Goal: Task Accomplishment & Management: Use online tool/utility

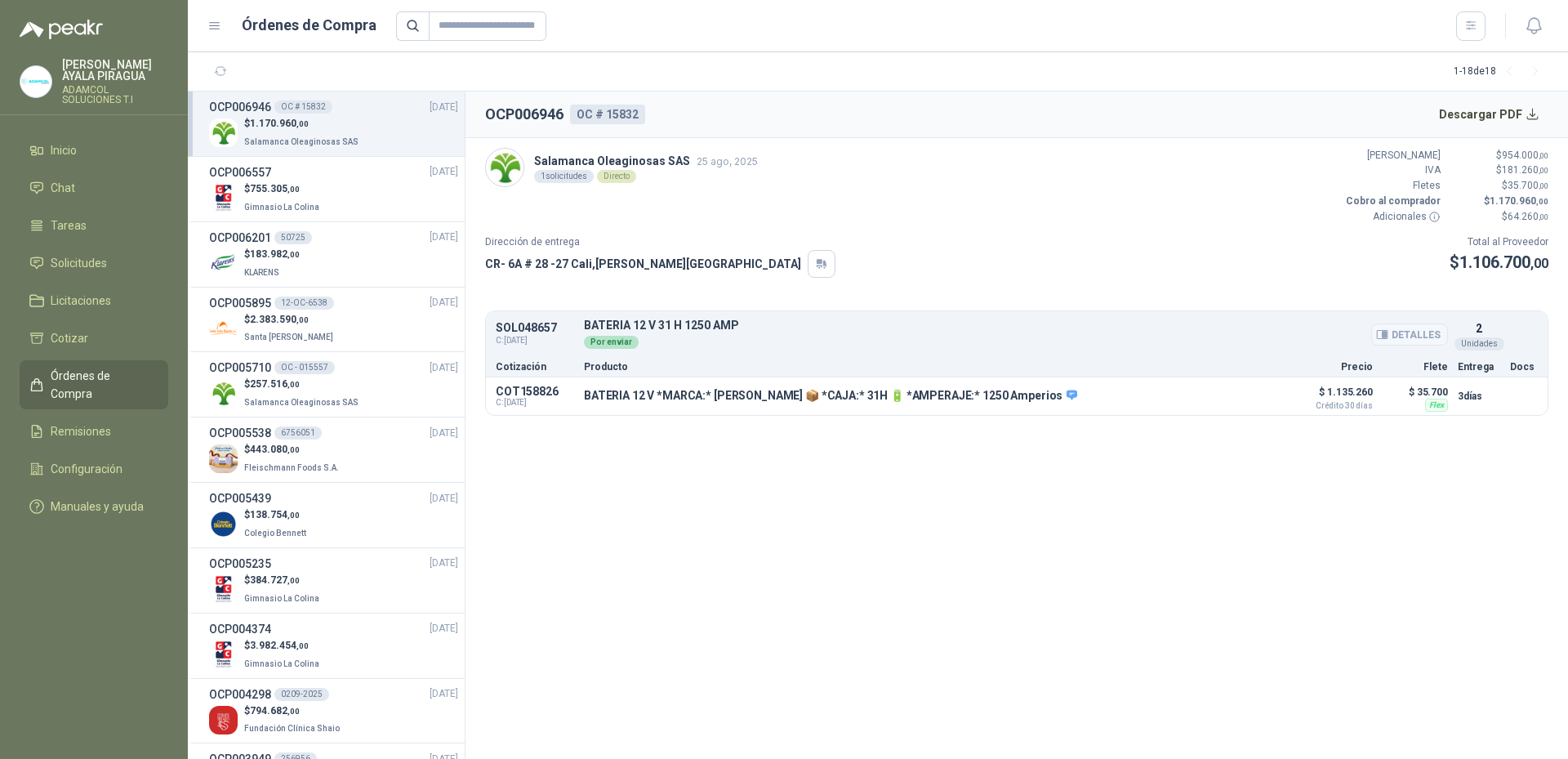
click at [1401, 337] on button "Detalles" at bounding box center [1409, 334] width 77 height 22
click at [1405, 337] on button "Detalles" at bounding box center [1409, 334] width 77 height 22
click at [1254, 397] on button "Detalles" at bounding box center [1243, 396] width 77 height 22
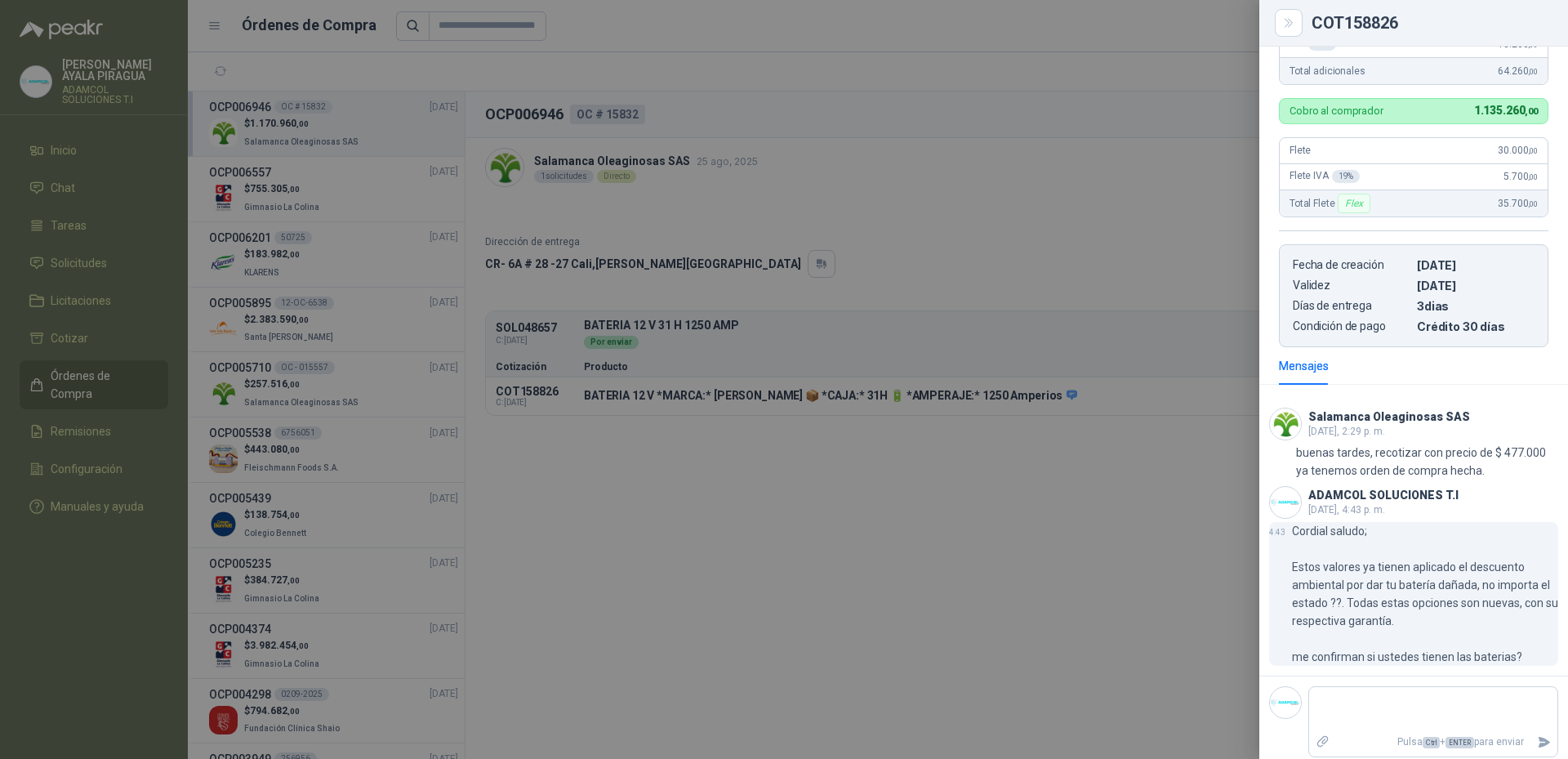
scroll to position [503, 0]
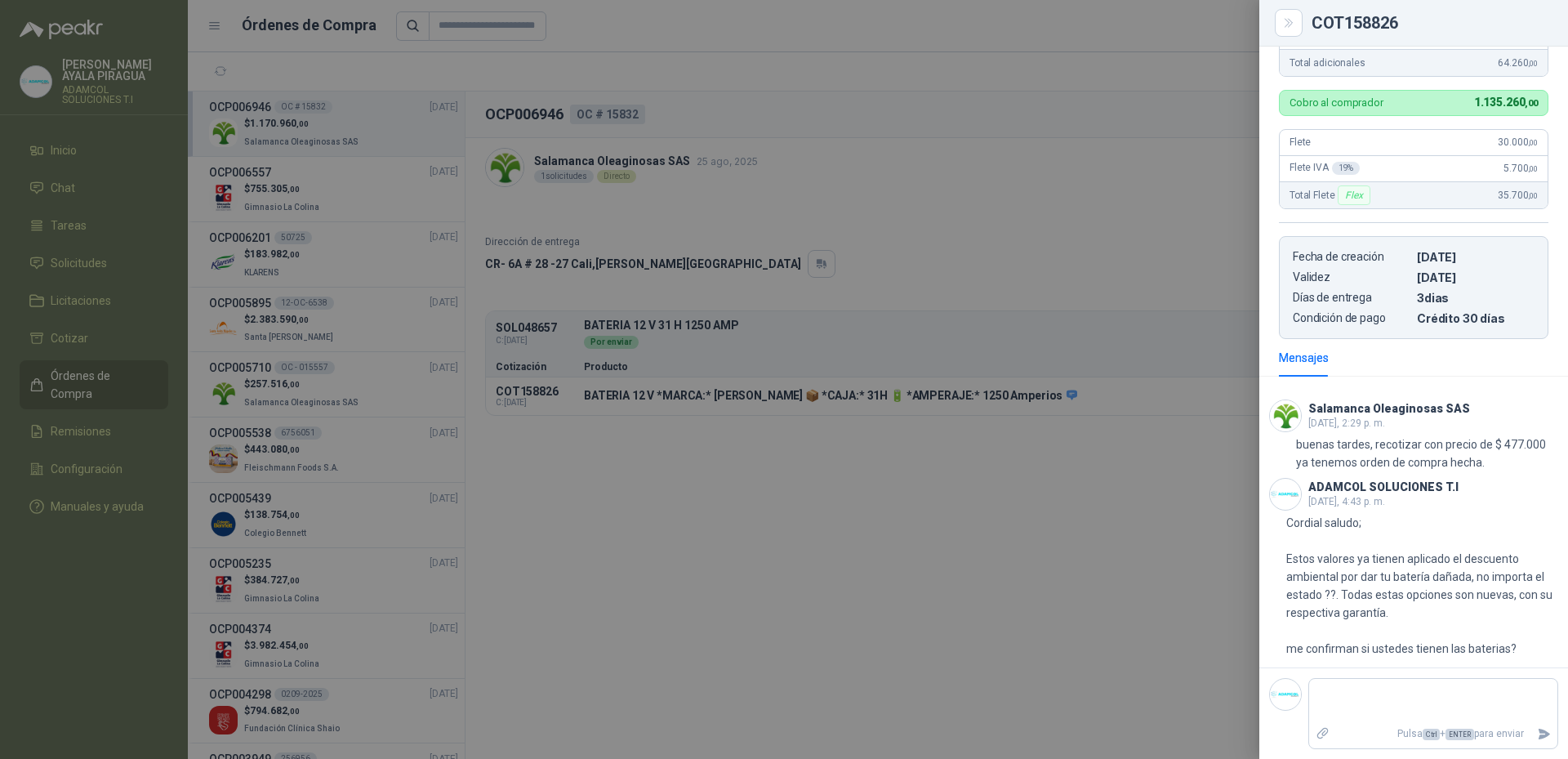
drag, startPoint x: 764, startPoint y: 559, endPoint x: 756, endPoint y: 557, distance: 8.2
click at [766, 559] on div at bounding box center [784, 380] width 1568 height 759
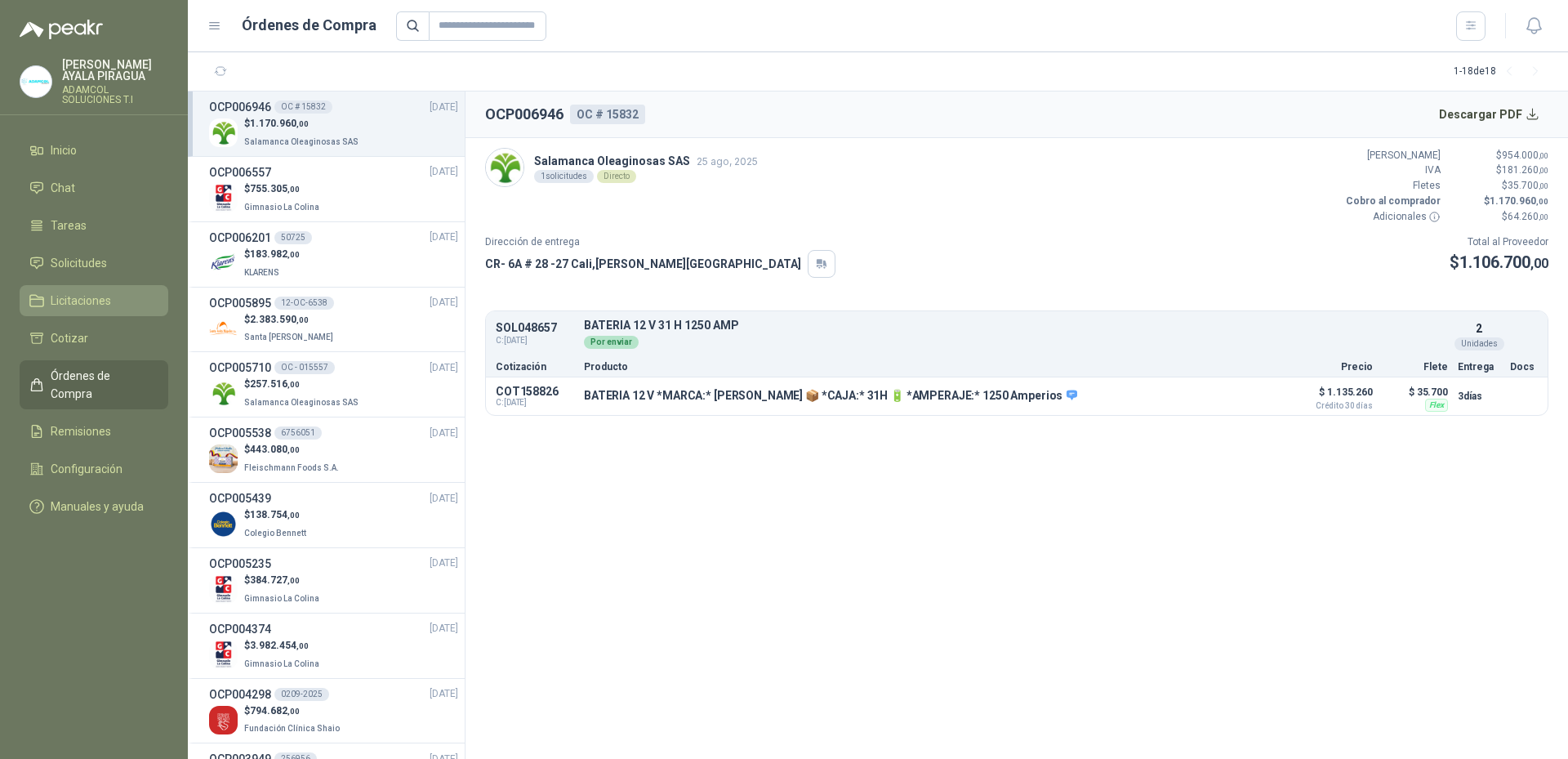
click at [73, 307] on span "Licitaciones" at bounding box center [81, 301] width 61 height 18
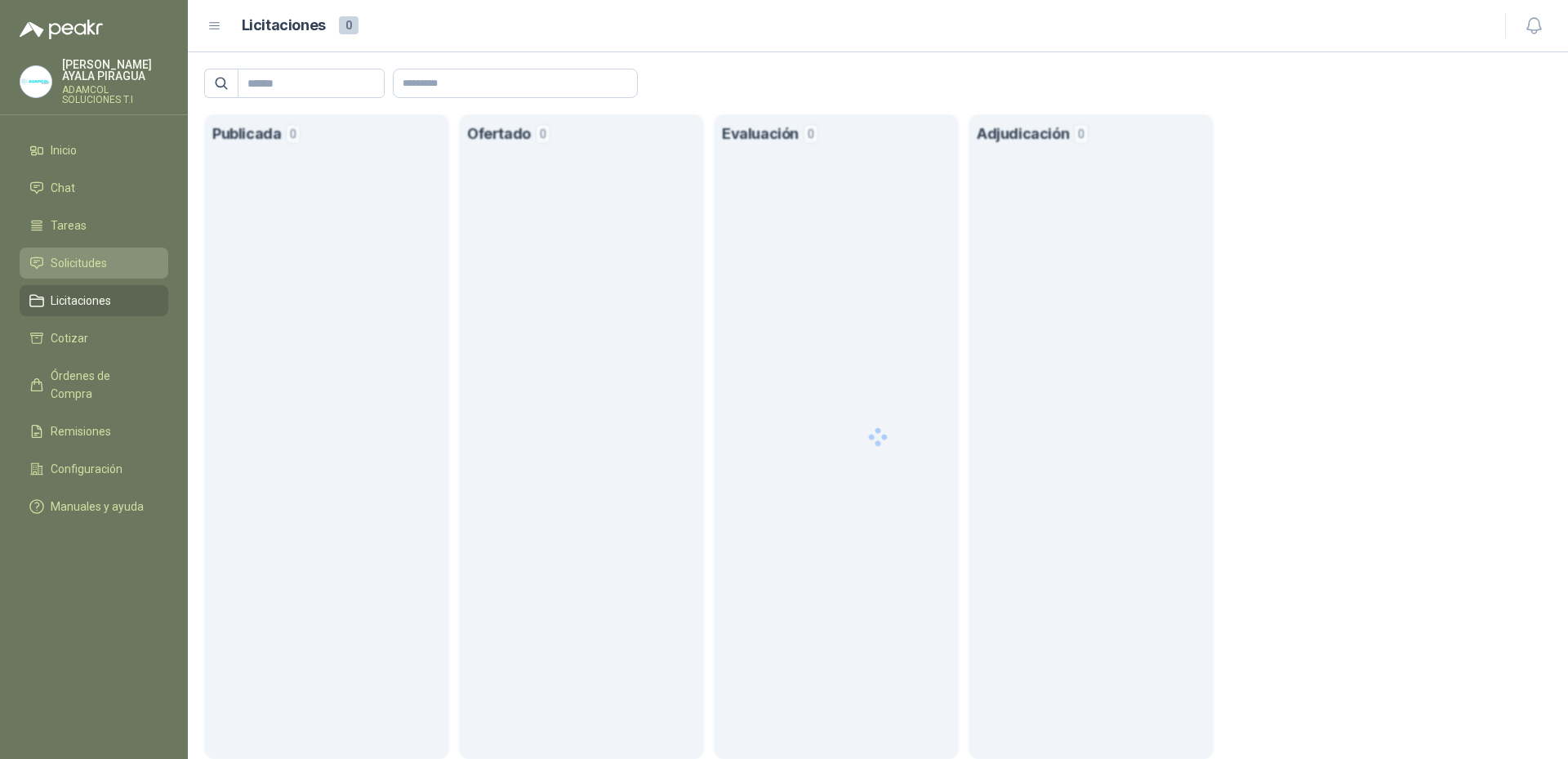
click at [82, 268] on span "Solicitudes" at bounding box center [79, 263] width 56 height 18
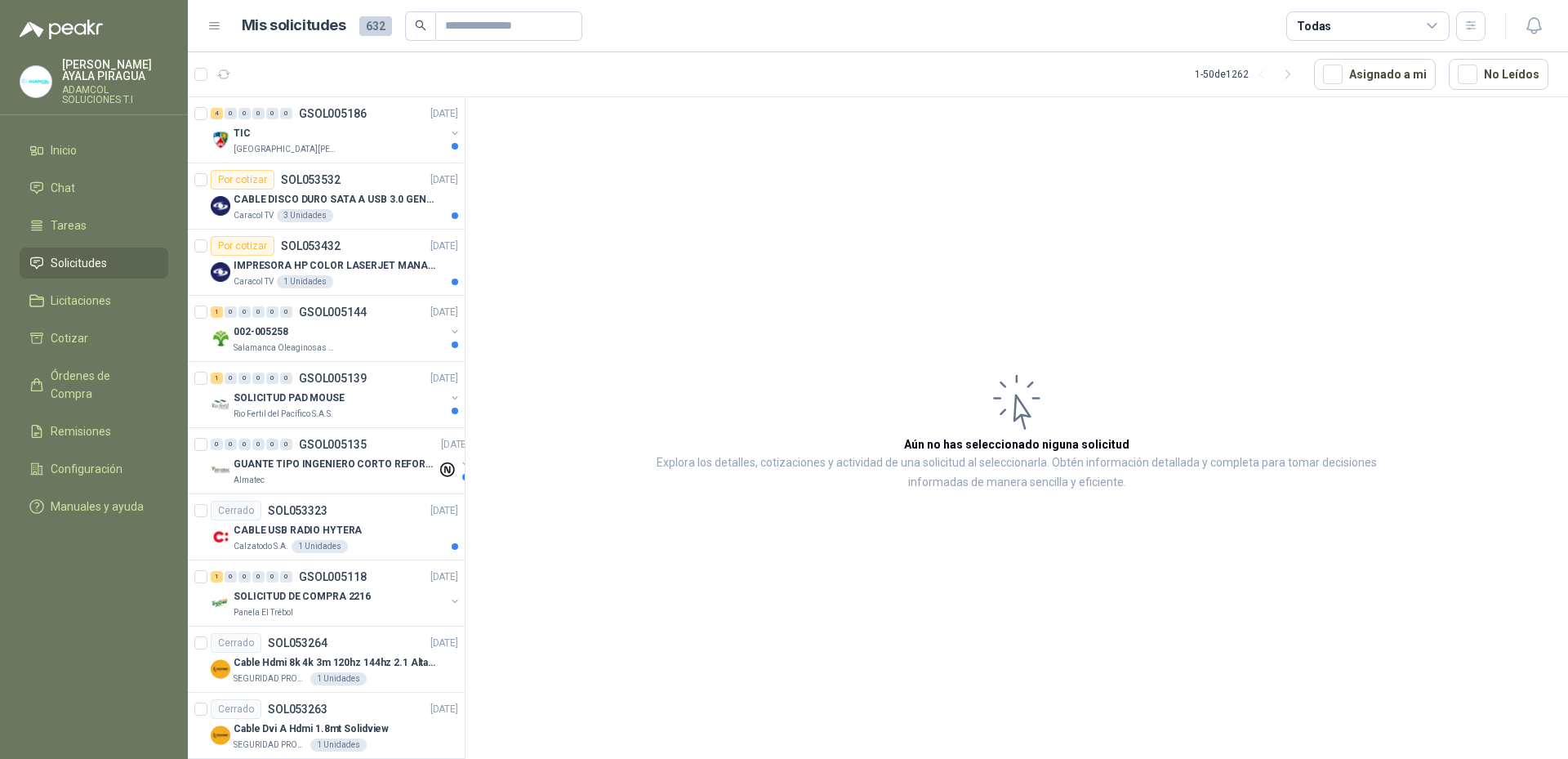
click at [707, 588] on article "Aún no has seleccionado niguna solicitud Explora los detalles, cotizaciones y a…" at bounding box center [1016, 430] width 1102 height 667
click at [331, 139] on div "TIC" at bounding box center [338, 133] width 211 height 20
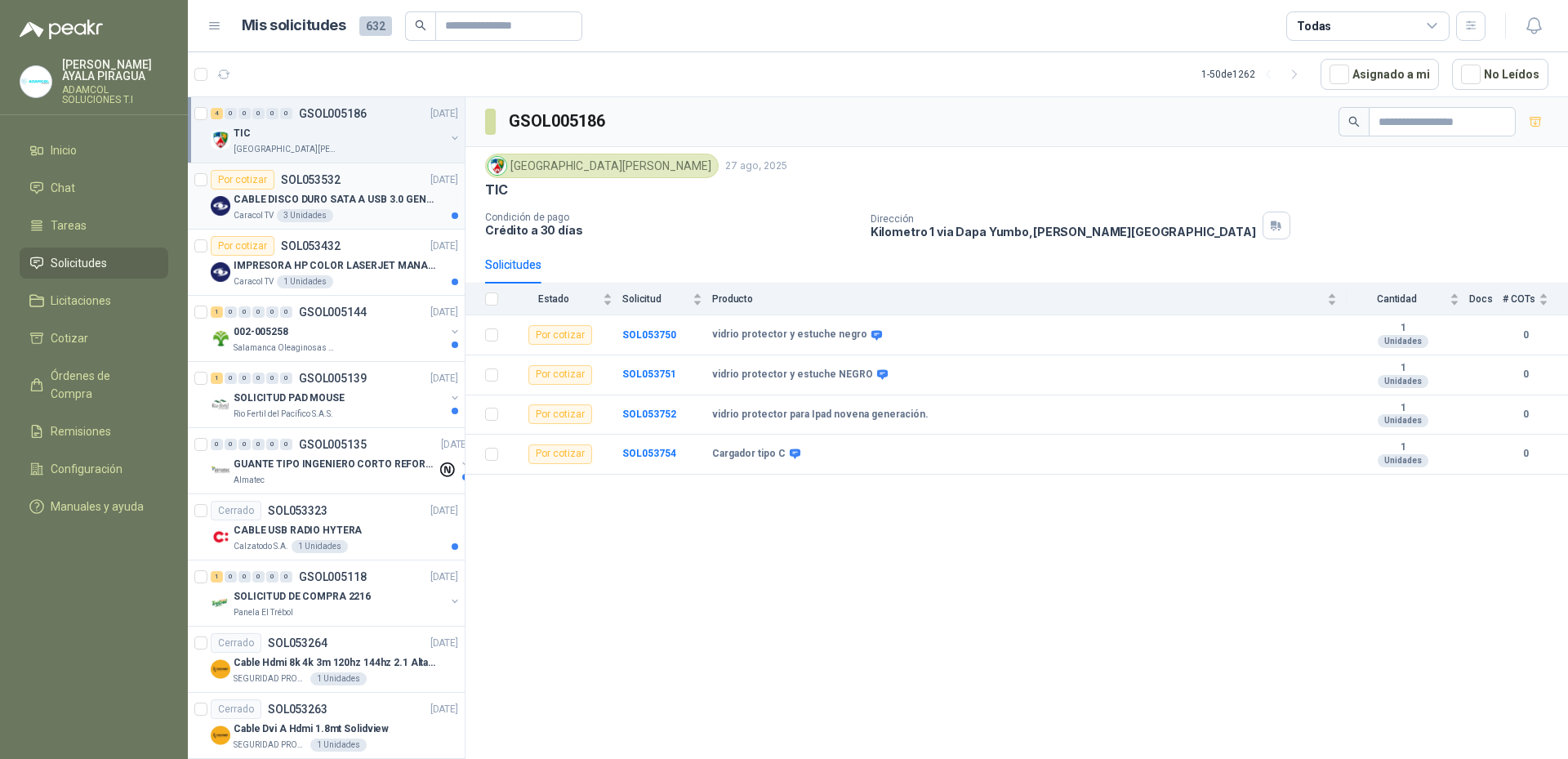
click at [380, 191] on div "CABLE DISCO DURO SATA A USB 3.0 GENERICO" at bounding box center [346, 200] width 225 height 20
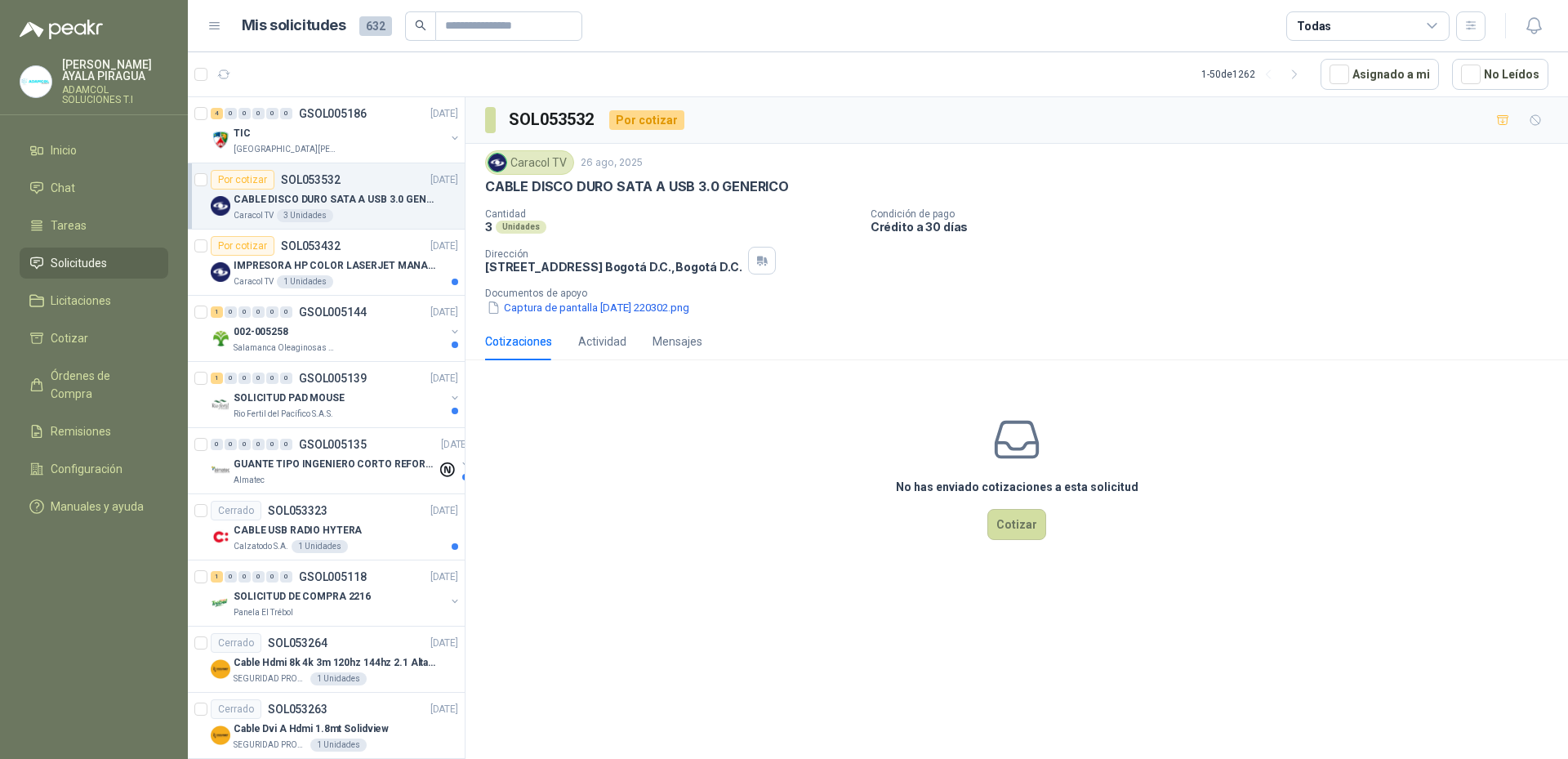
click at [671, 507] on div "No has enviado cotizaciones a esta solicitud Cotizar" at bounding box center [1016, 478] width 1102 height 209
drag, startPoint x: 426, startPoint y: 472, endPoint x: 582, endPoint y: 508, distance: 160.1
drag, startPoint x: 582, startPoint y: 508, endPoint x: 822, endPoint y: 654, distance: 280.9
click at [822, 687] on div "SOL053532 Por cotizar Caracol TV [DATE] CABLE DISCO DURO SATA A USB 3.0 GENERIC…" at bounding box center [1016, 430] width 1102 height 667
click at [371, 267] on p "IMPRESORA HP COLOR LASERJET MANAGED E45028DN" at bounding box center [335, 265] width 203 height 15
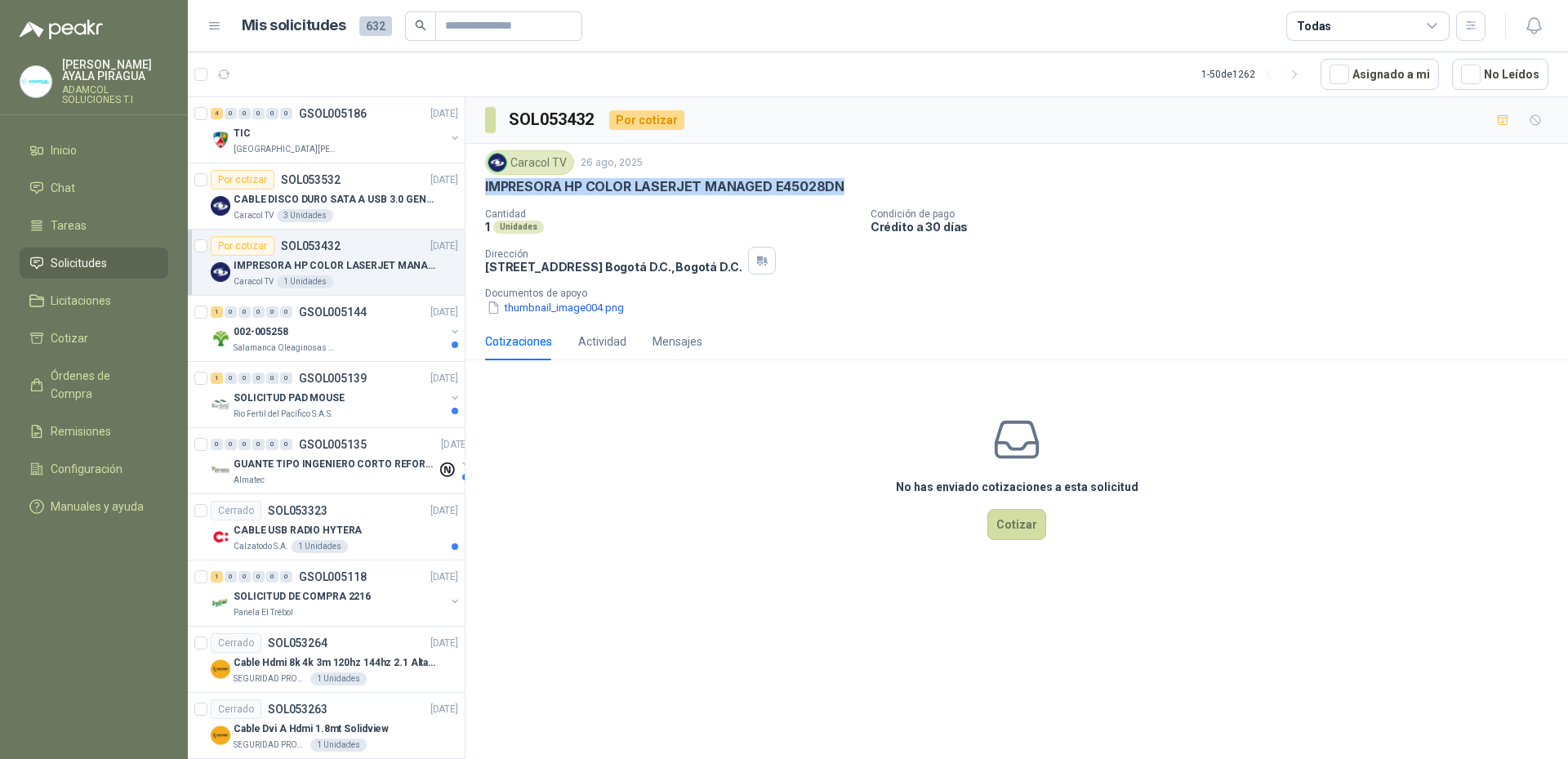
drag, startPoint x: 870, startPoint y: 187, endPoint x: 480, endPoint y: 192, distance: 390.0
click at [480, 192] on div "Caracol TV [DATE] IMPRESORA HP COLOR LASERJET MANAGED E45028DN Cantidad 1 Unida…" at bounding box center [1016, 232] width 1102 height 179
copy p "IMPRESORA HP COLOR LASERJET MANAGED E45028DN"
click at [347, 333] on div "002-005258" at bounding box center [338, 332] width 211 height 20
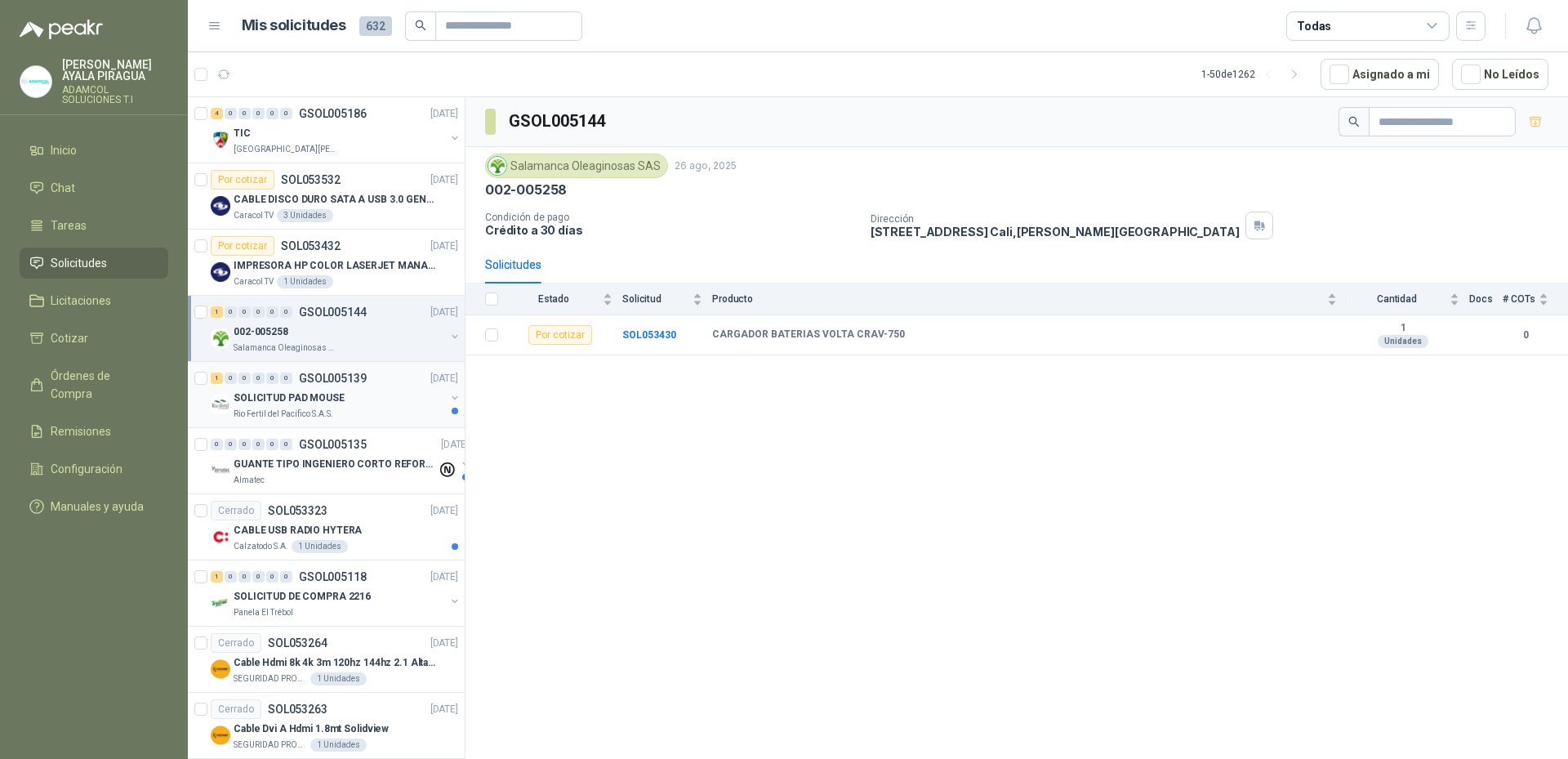
click at [345, 409] on div "Rio Fertil del Pacífico S.A.S." at bounding box center [338, 414] width 211 height 13
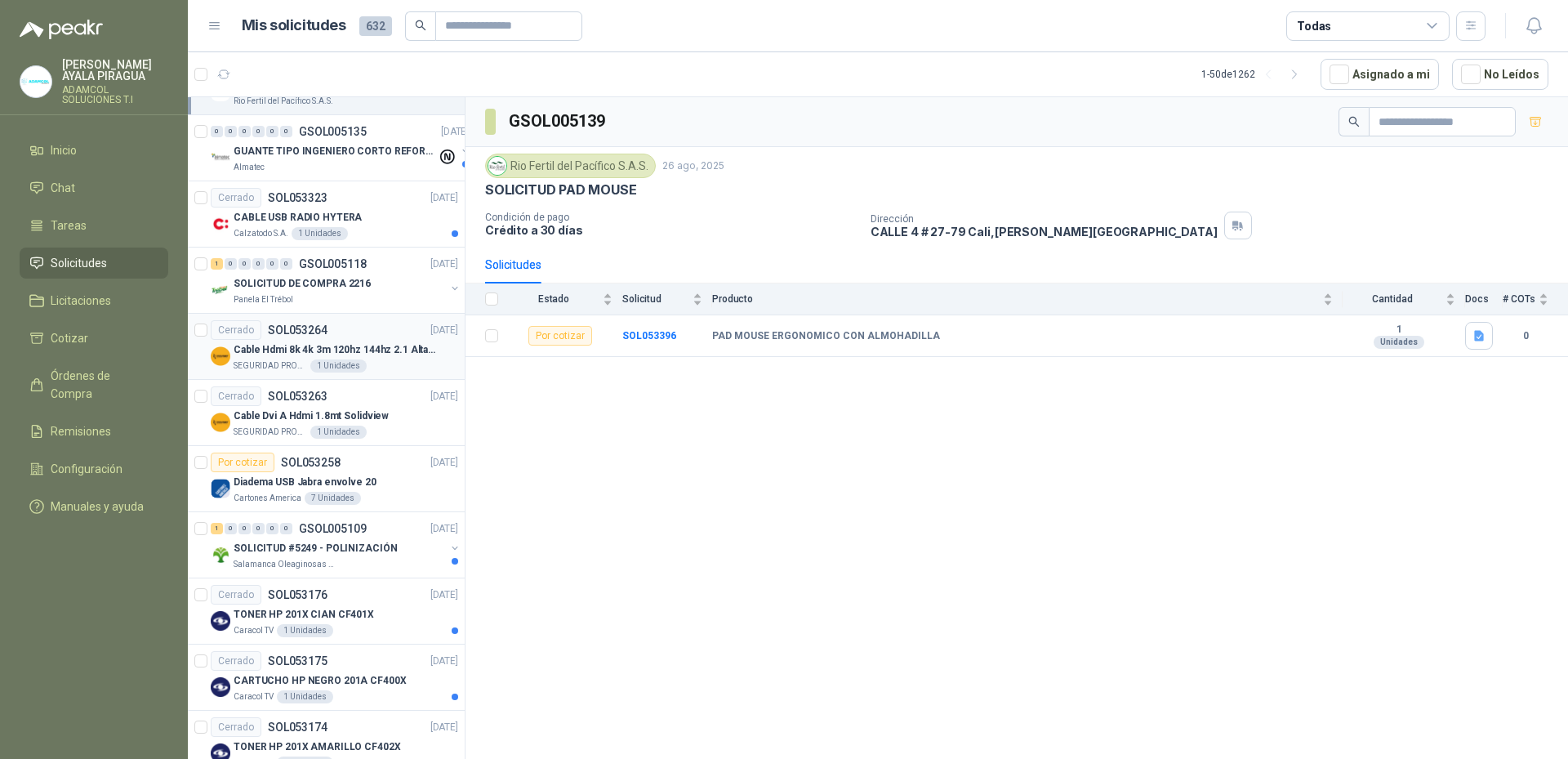
scroll to position [327, 0]
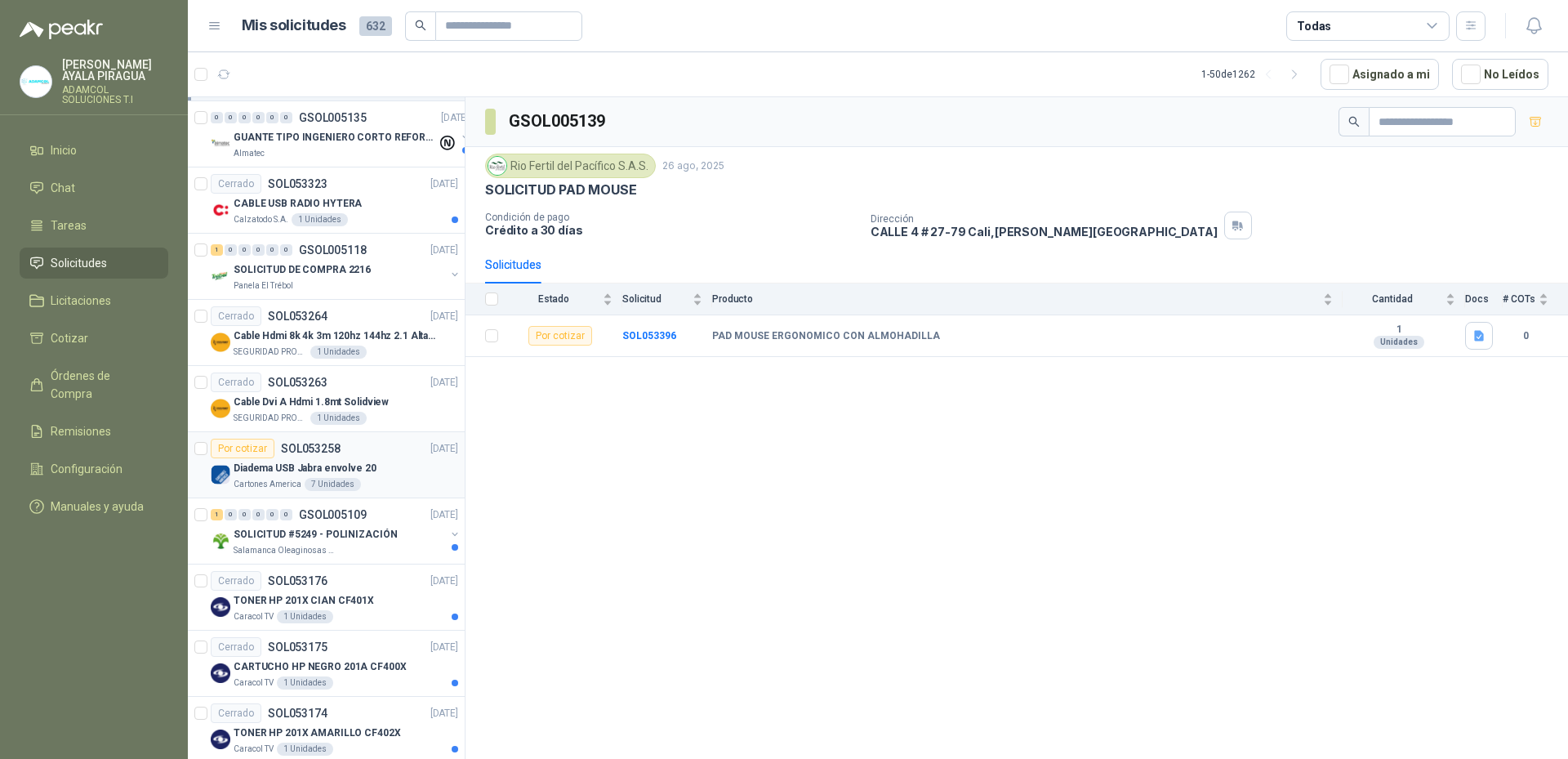
click at [394, 462] on div "Diadema USB Jabra envolve 20" at bounding box center [346, 468] width 225 height 20
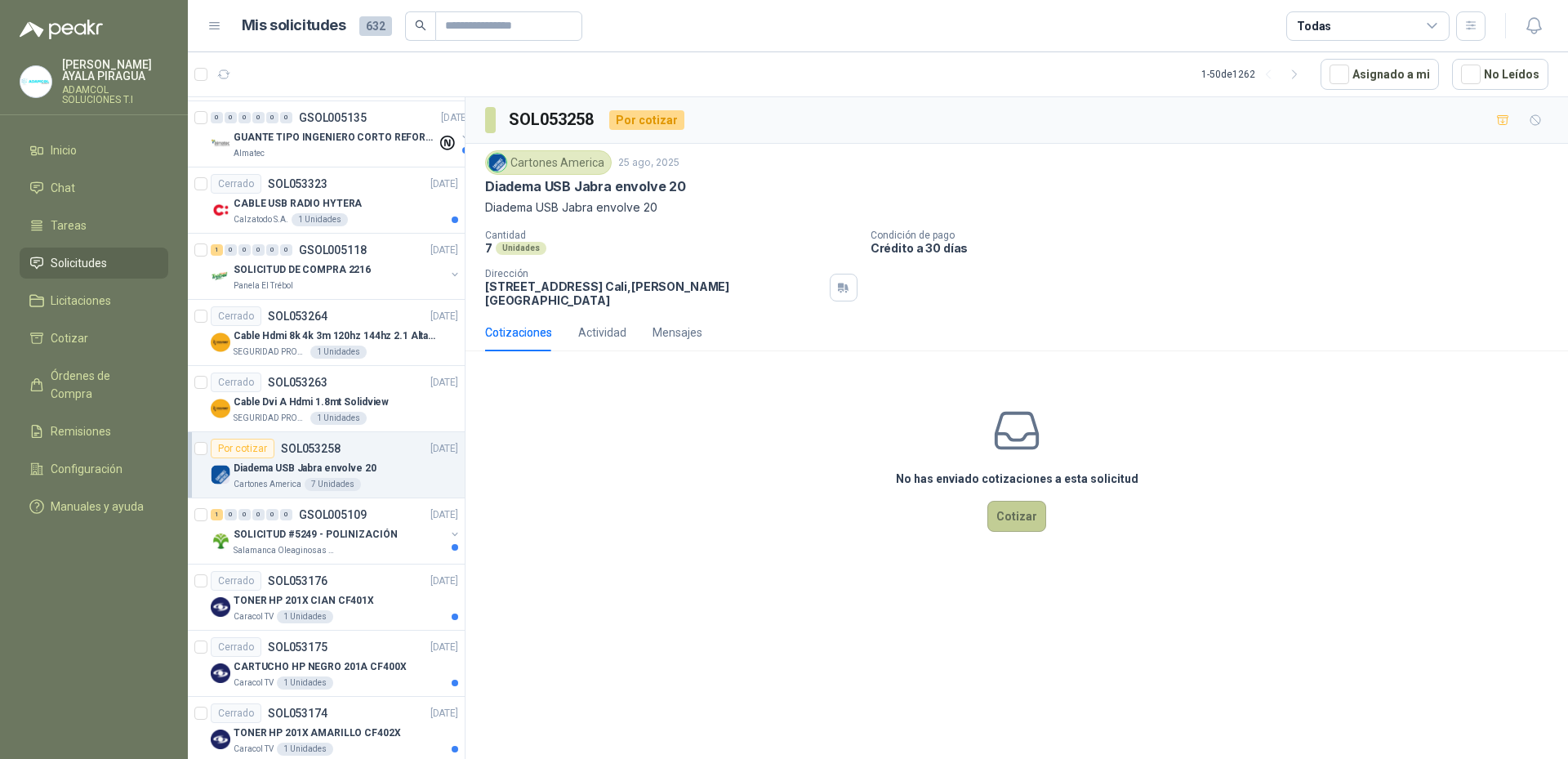
click at [1024, 508] on button "Cotizar" at bounding box center [1016, 517] width 59 height 31
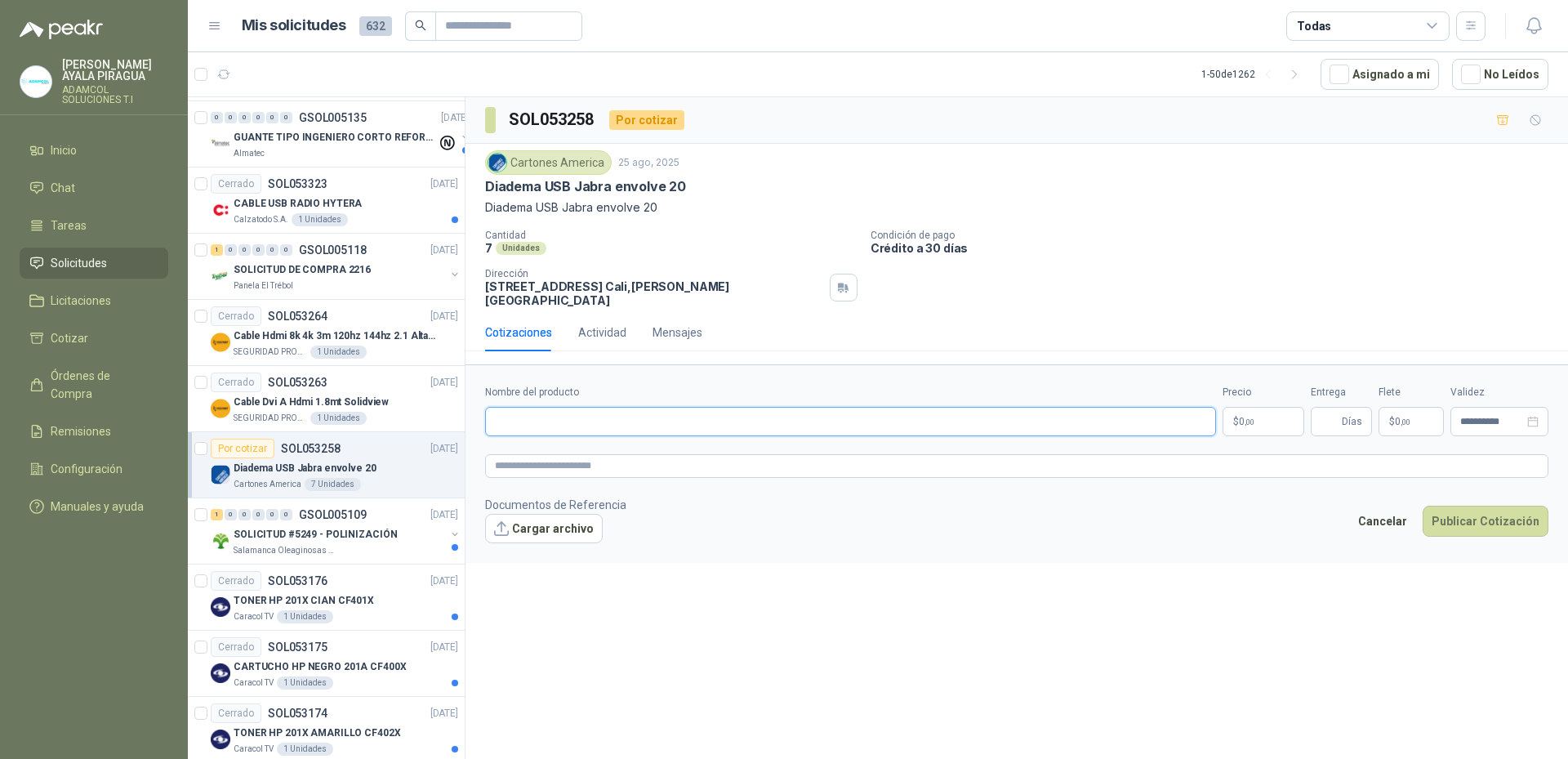
click at [710, 413] on input "Nombre del producto" at bounding box center [851, 421] width 731 height 29
click at [533, 407] on input "Nombre del producto" at bounding box center [851, 421] width 731 height 29
click at [1006, 575] on div "**********" at bounding box center [1016, 430] width 1102 height 667
click at [612, 407] on input "Nombre del producto" at bounding box center [851, 421] width 731 height 29
